Goal: Transaction & Acquisition: Purchase product/service

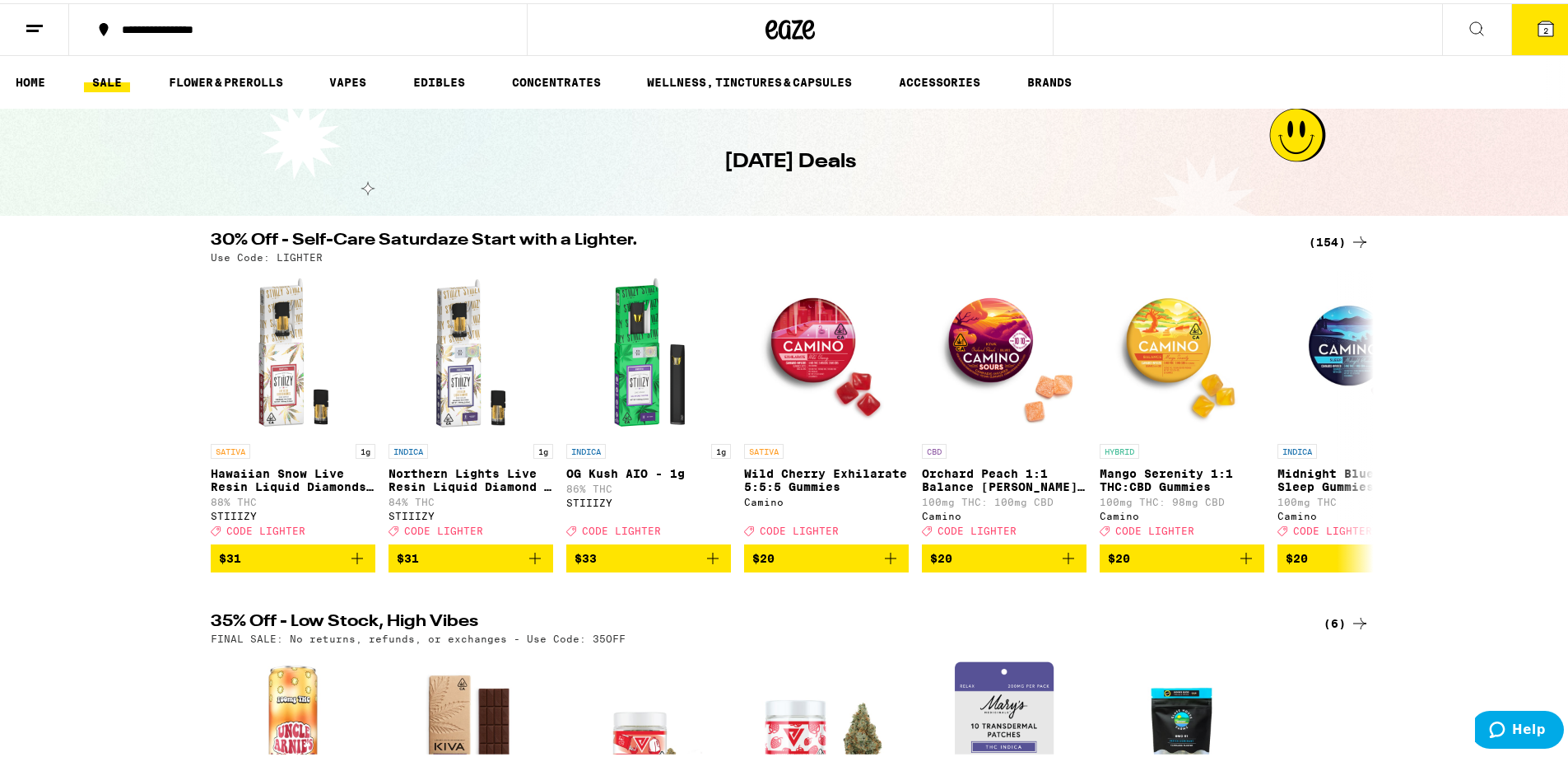
click at [41, 487] on div "30% Off - Self-Care Saturdaze Start with a Lighter. (154) Use Code: LIGHTER SAT…" at bounding box center [790, 399] width 1580 height 340
click at [1313, 233] on div "(154)" at bounding box center [1339, 239] width 61 height 19
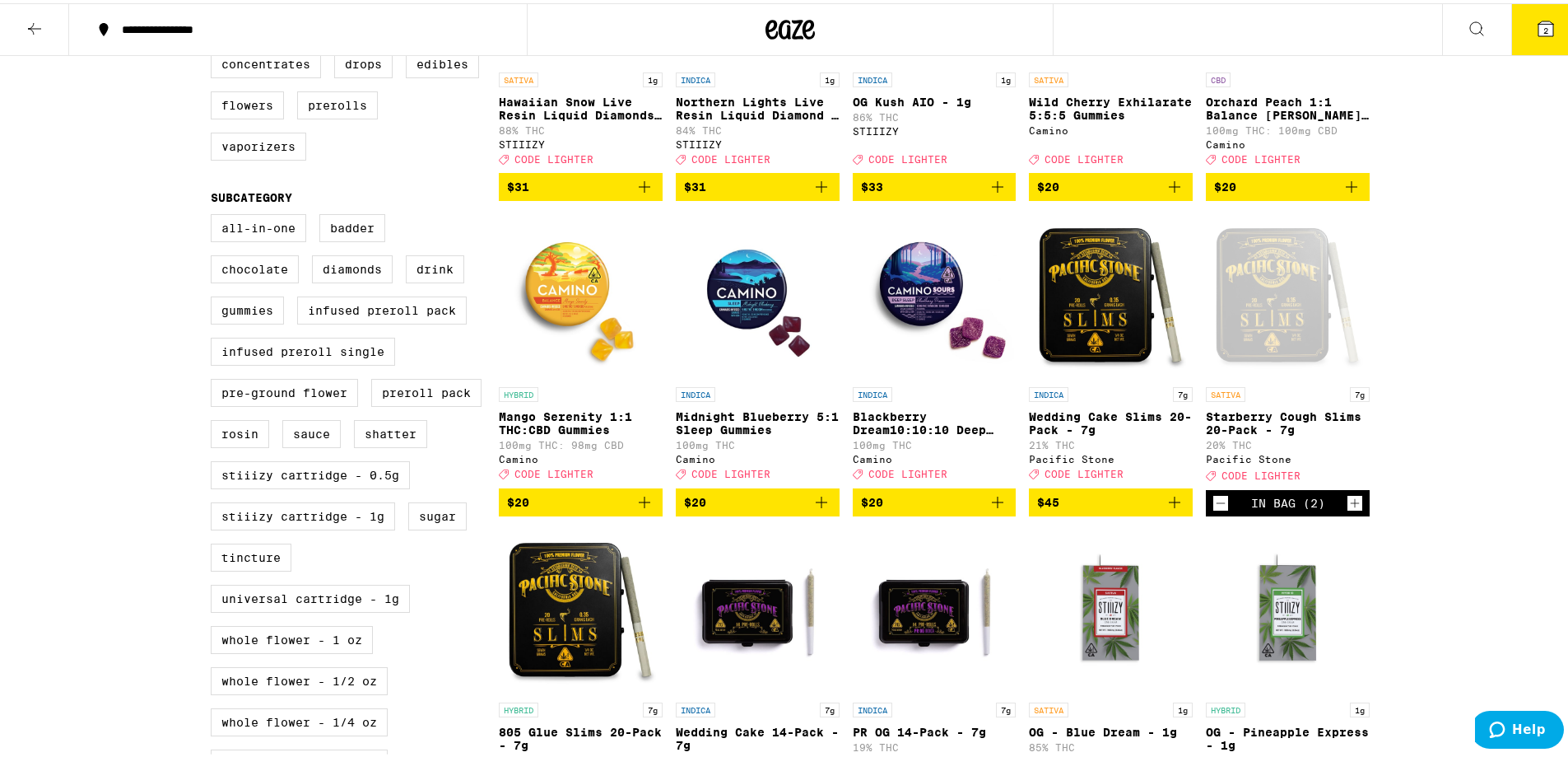
scroll to position [412, 0]
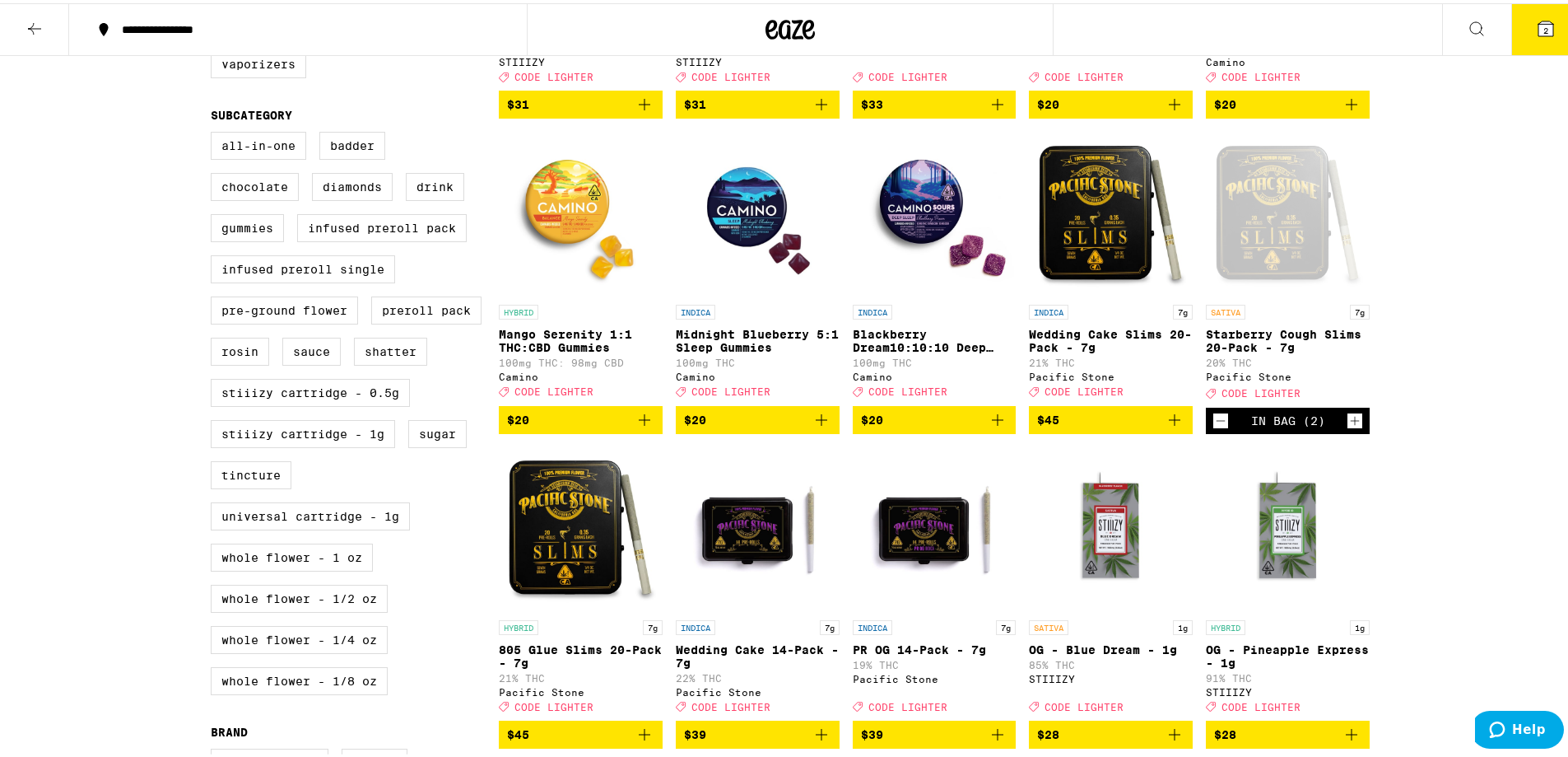
drag, startPoint x: 1532, startPoint y: 19, endPoint x: 1530, endPoint y: 30, distance: 11.2
click at [1530, 30] on button "2" at bounding box center [1546, 26] width 69 height 51
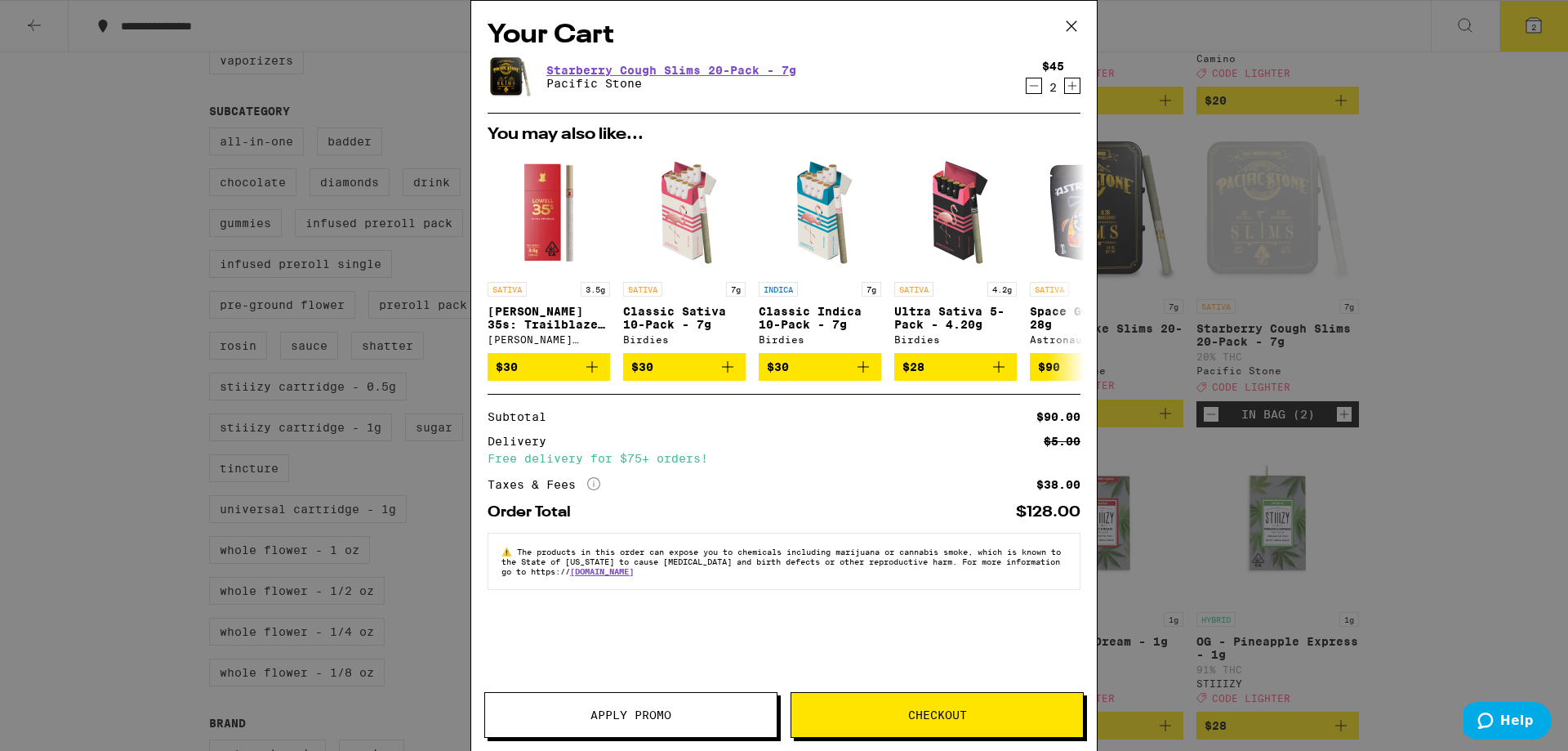
click at [649, 712] on span "Apply Promo" at bounding box center [631, 714] width 81 height 11
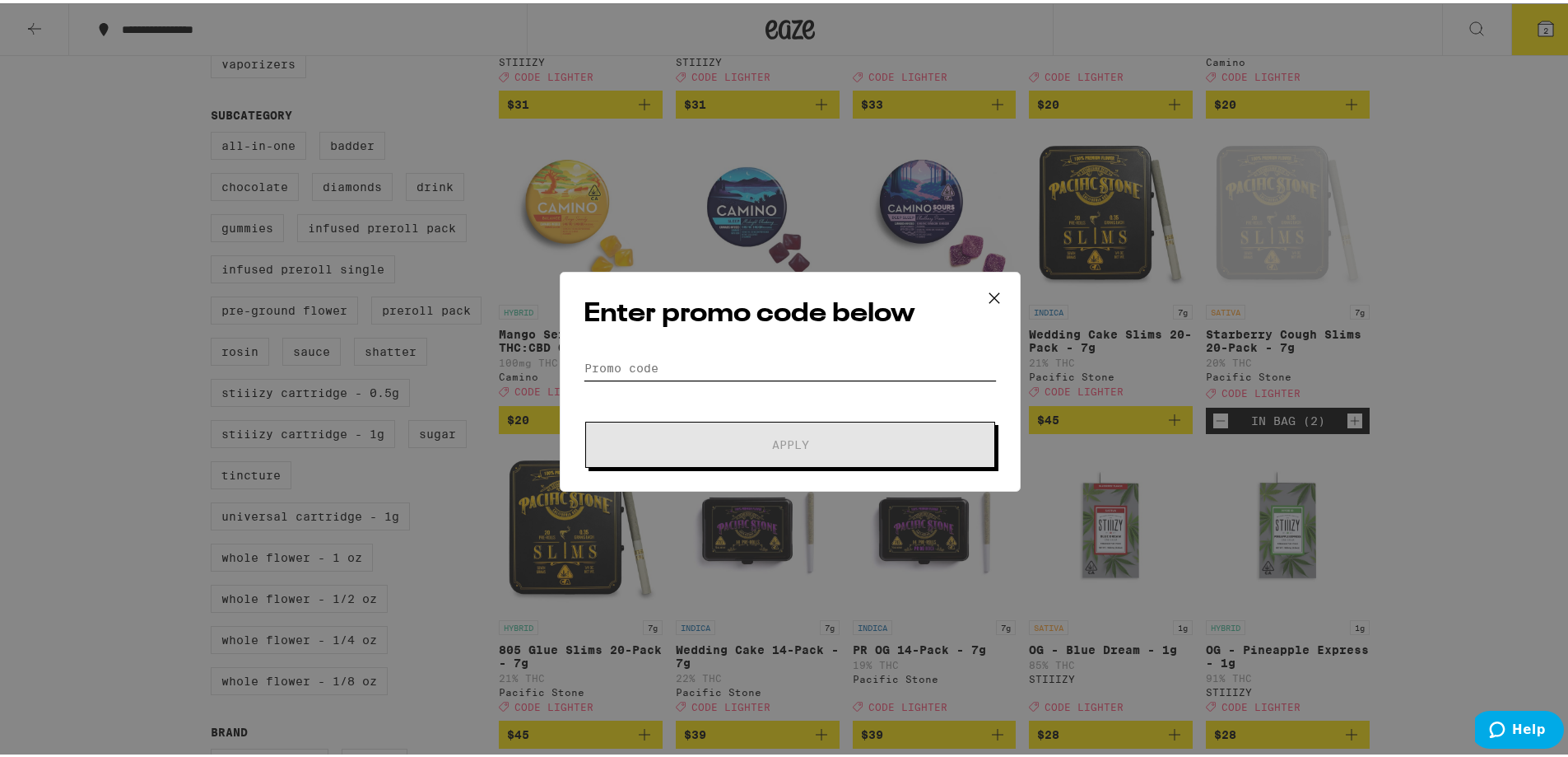
click at [636, 368] on input "Promo Code" at bounding box center [790, 365] width 413 height 25
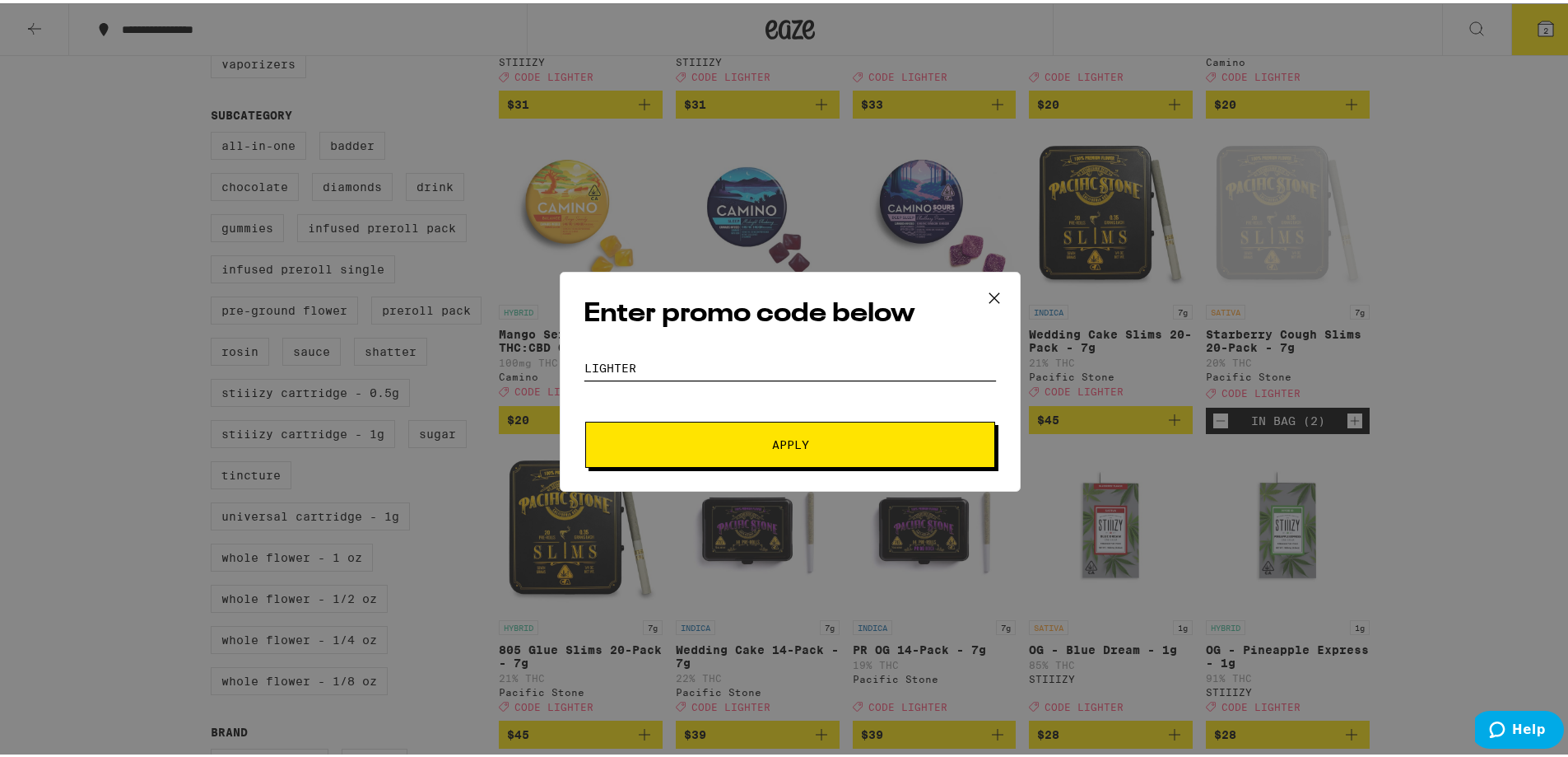
type input "lighter"
click at [585, 419] on button "Apply" at bounding box center [789, 442] width 410 height 46
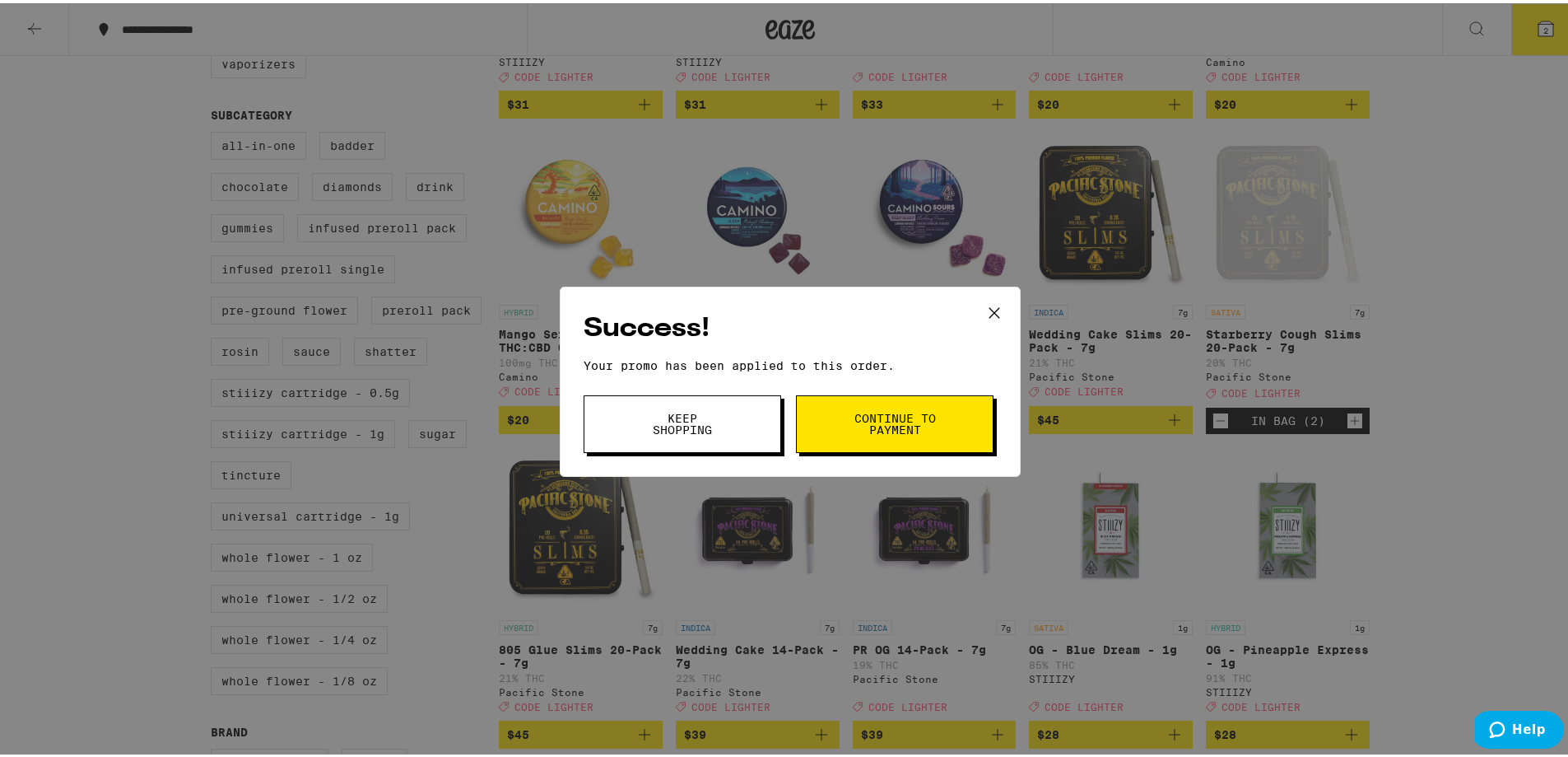
click at [884, 420] on span "Continue to payment" at bounding box center [894, 420] width 84 height 23
